Goal: Task Accomplishment & Management: Manage account settings

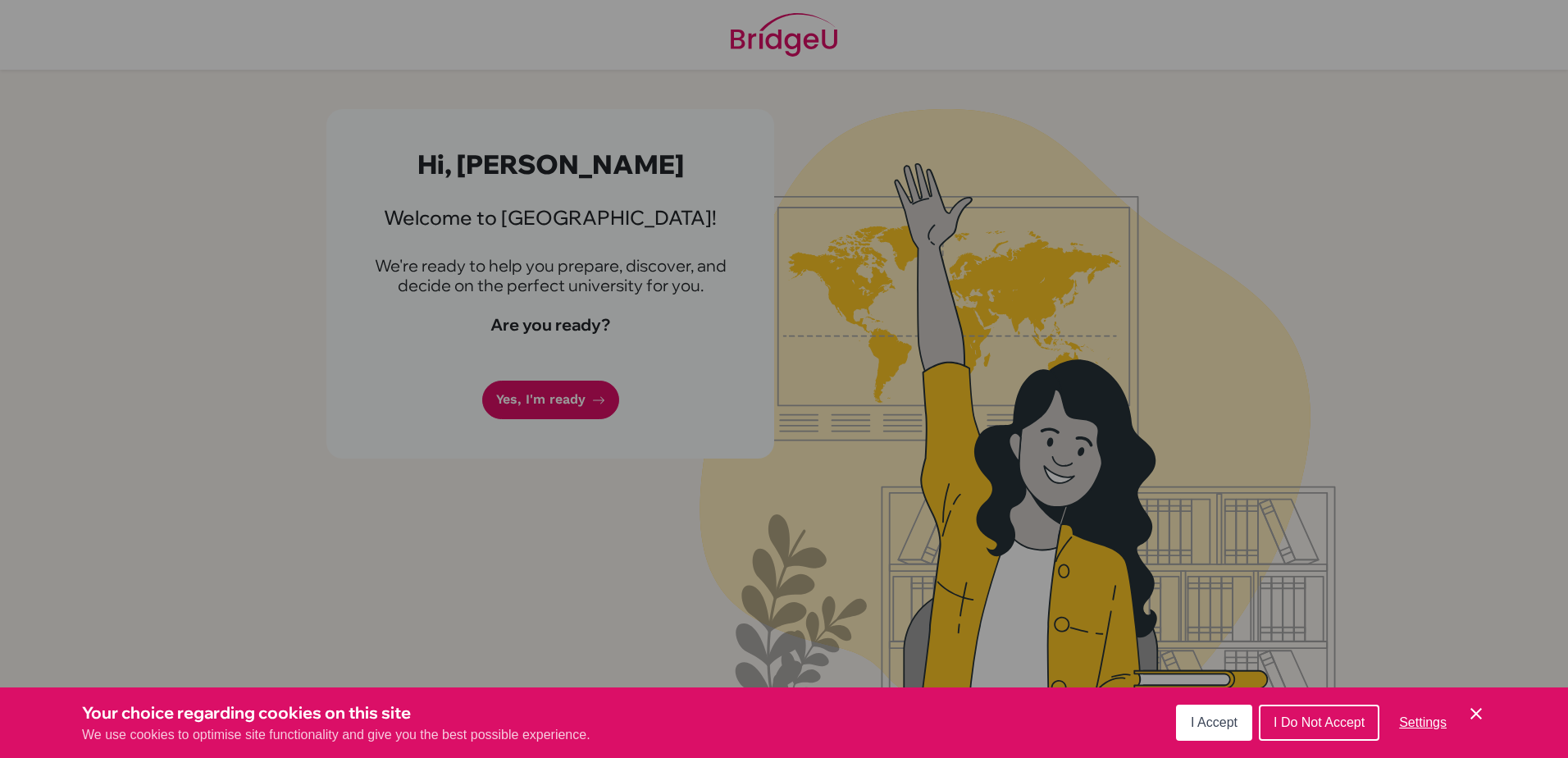
click at [1190, 722] on button "I Accept" at bounding box center [1214, 722] width 77 height 36
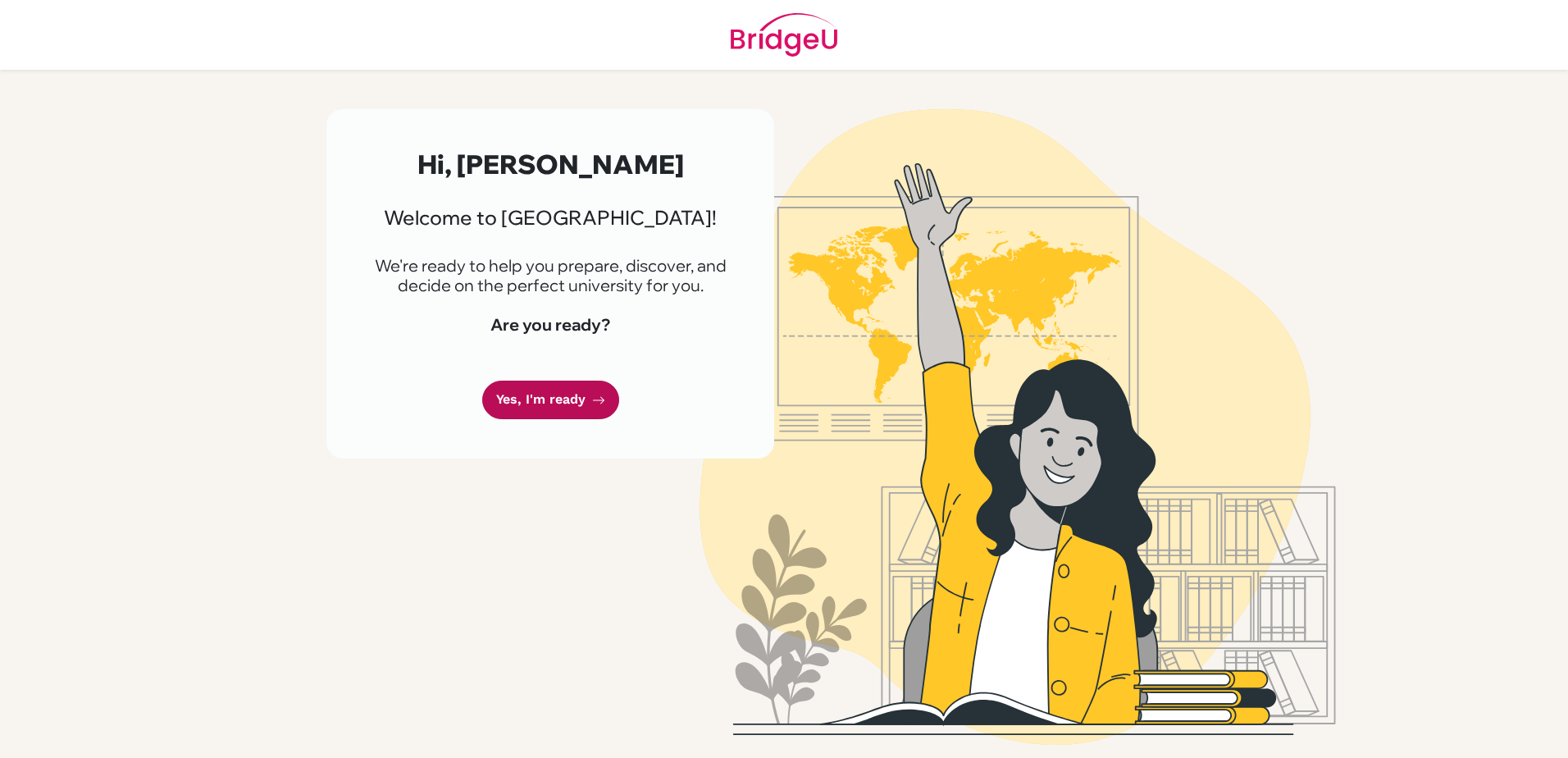
click at [573, 385] on link "Yes, I'm ready" at bounding box center [551, 400] width 137 height 39
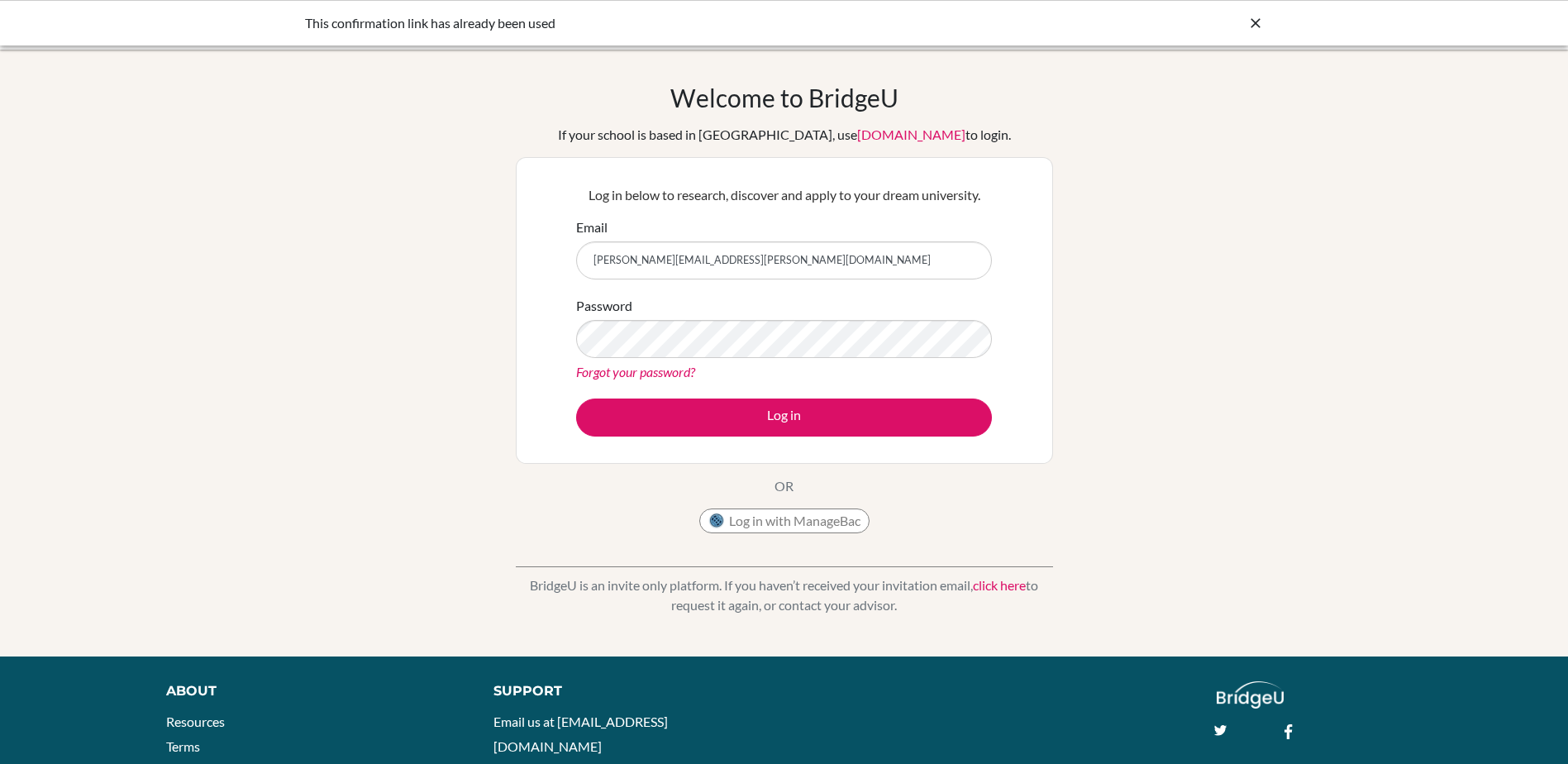
type input "[PERSON_NAME][EMAIL_ADDRESS][PERSON_NAME][DOMAIN_NAME]"
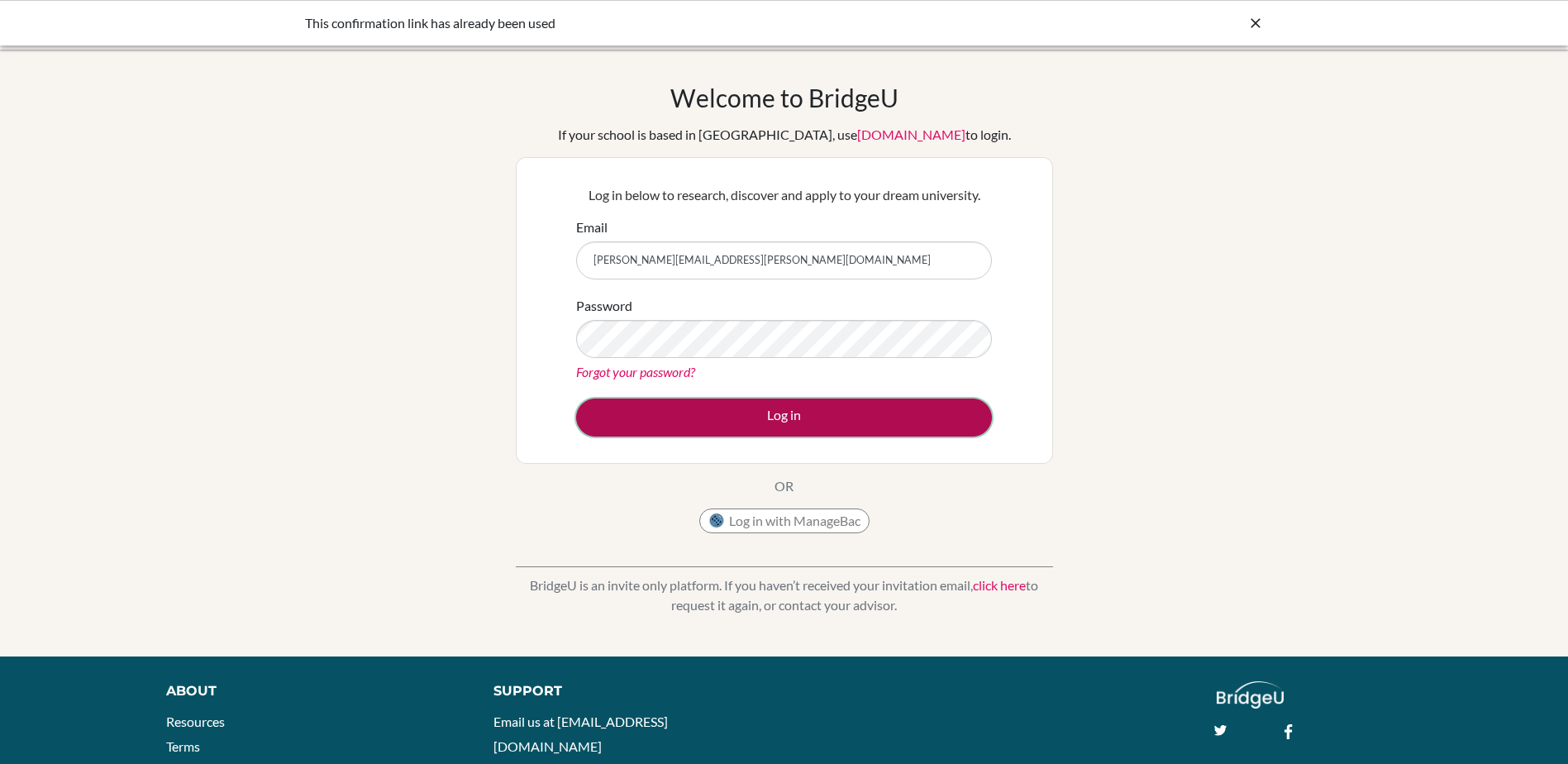
click at [697, 400] on button "Log in" at bounding box center [784, 417] width 415 height 38
